Goal: Check status

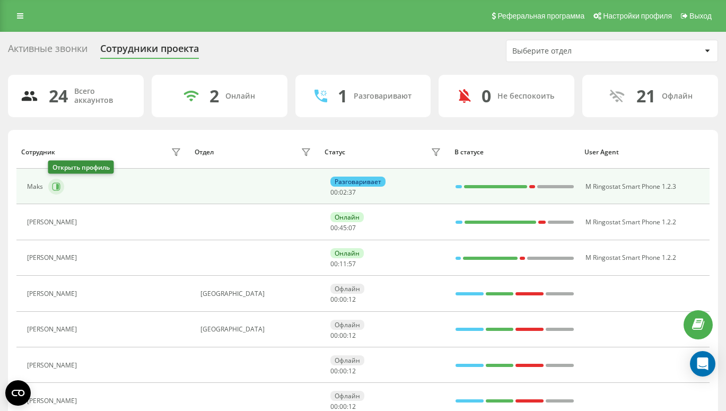
click at [50, 182] on button at bounding box center [56, 187] width 16 height 16
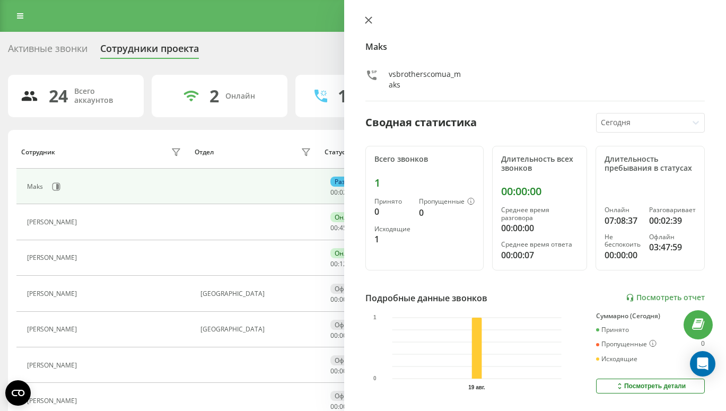
click at [366, 21] on icon at bounding box center [368, 19] width 7 height 7
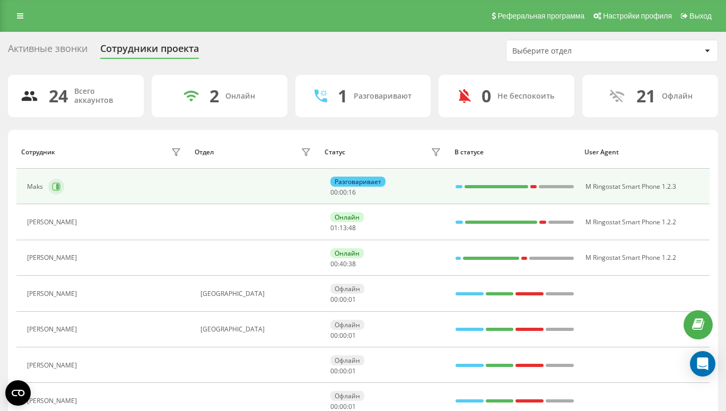
click at [52, 183] on icon at bounding box center [56, 186] width 8 height 8
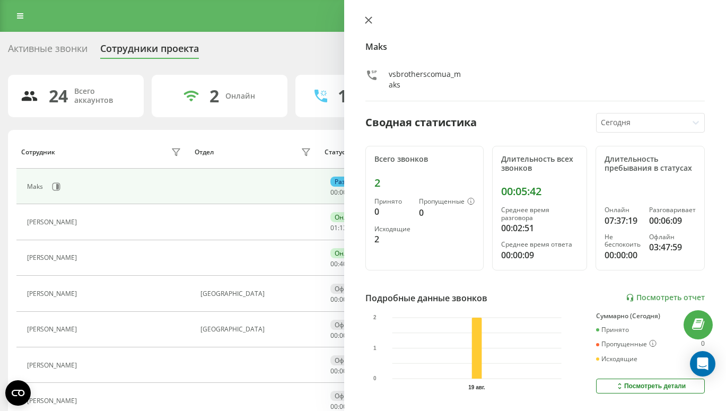
click at [366, 21] on icon at bounding box center [368, 19] width 7 height 7
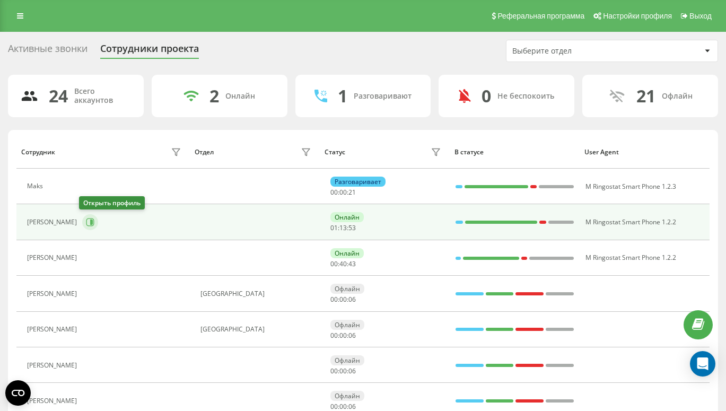
click at [90, 222] on icon at bounding box center [91, 221] width 3 height 5
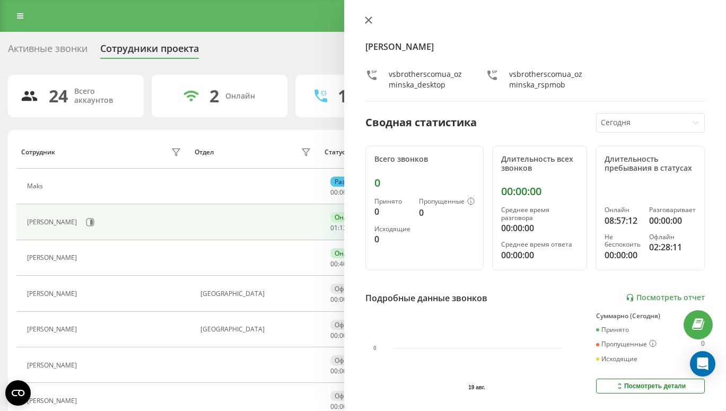
click at [367, 21] on icon at bounding box center [368, 20] width 6 height 6
